Goal: Information Seeking & Learning: Find specific fact

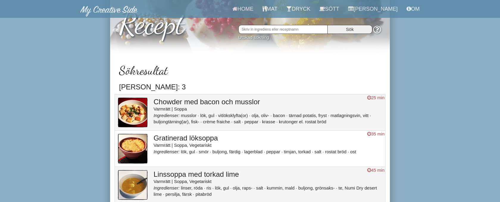
scroll to position [49, 0]
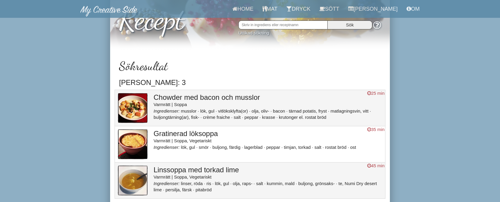
scroll to position [49, 0]
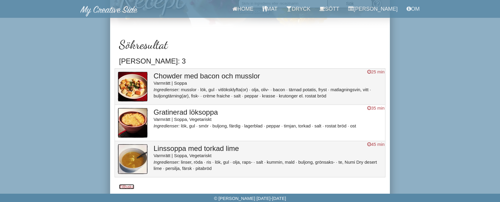
click at [123, 188] on link "Tillbaka" at bounding box center [126, 186] width 15 height 5
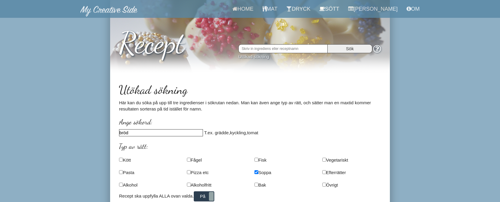
scroll to position [55, 0]
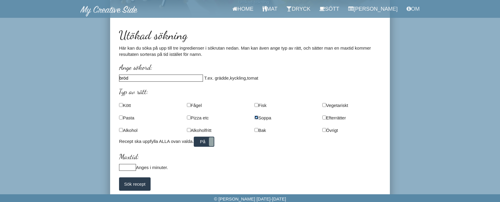
click at [257, 118] on input "checkbox" at bounding box center [256, 118] width 4 height 4
checkbox input "false"
click at [188, 117] on input "checkbox" at bounding box center [189, 118] width 4 height 4
checkbox input "true"
click at [142, 186] on input "Sök recept" at bounding box center [135, 184] width 32 height 13
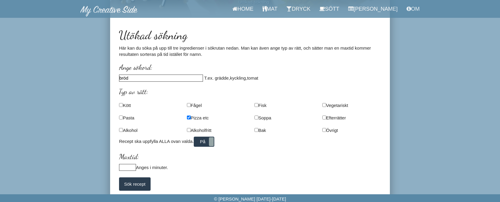
click at [169, 79] on input "bröd" at bounding box center [161, 78] width 84 height 7
click at [119, 178] on input "Sök recept" at bounding box center [135, 184] width 32 height 13
click at [150, 78] on input "bröd,ost" at bounding box center [161, 78] width 84 height 7
click at [119, 178] on input "Sök recept" at bounding box center [135, 184] width 32 height 13
click at [145, 79] on input "bröd" at bounding box center [161, 78] width 84 height 7
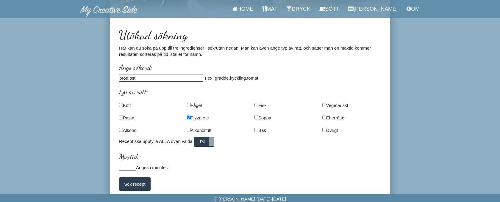
click at [119, 178] on input "Sök recept" at bounding box center [135, 184] width 32 height 13
click at [143, 79] on input "bröd;ost" at bounding box center [161, 78] width 84 height 7
click at [119, 178] on input "Sök recept" at bounding box center [135, 184] width 32 height 13
click at [152, 77] on input "bröd;SELECT" at bounding box center [161, 78] width 84 height 7
type input "bröd,tomat"
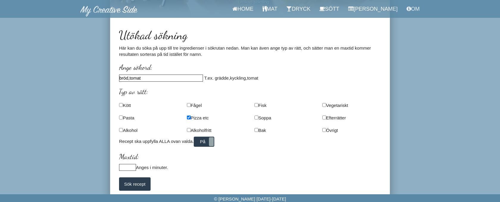
click at [119, 178] on input "Sök recept" at bounding box center [135, 184] width 32 height 13
click at [128, 167] on input at bounding box center [127, 167] width 17 height 7
type input "20"
click at [138, 183] on input "Sök recept" at bounding box center [135, 184] width 32 height 13
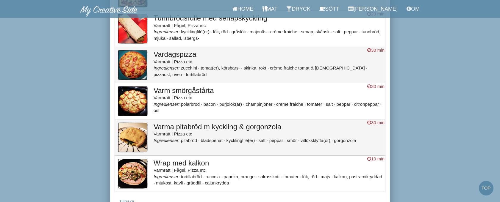
scroll to position [444, 0]
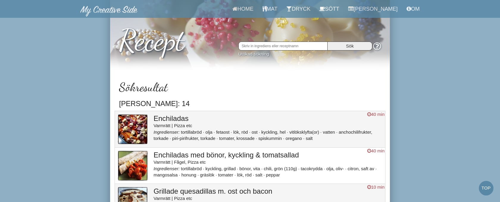
scroll to position [3, 0]
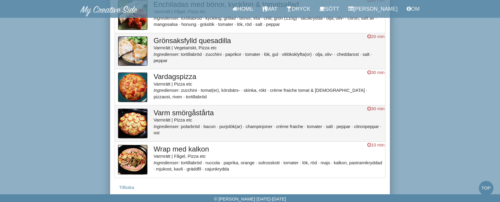
scroll to position [153, 0]
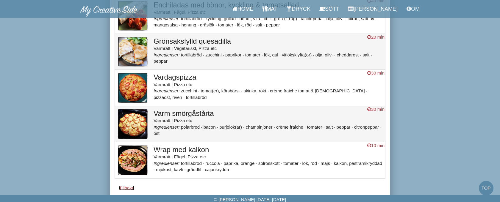
click at [127, 188] on link "Tillbaka" at bounding box center [126, 188] width 15 height 5
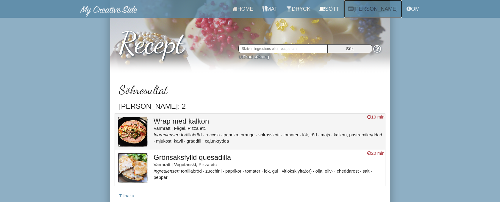
click at [380, 9] on link "[PERSON_NAME]" at bounding box center [373, 9] width 58 height 18
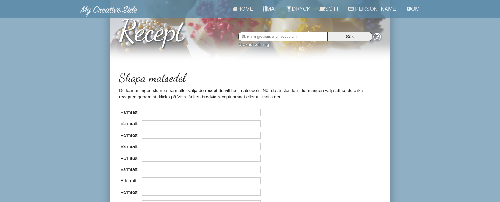
scroll to position [12, 0]
